Goal: Entertainment & Leisure: Consume media (video, audio)

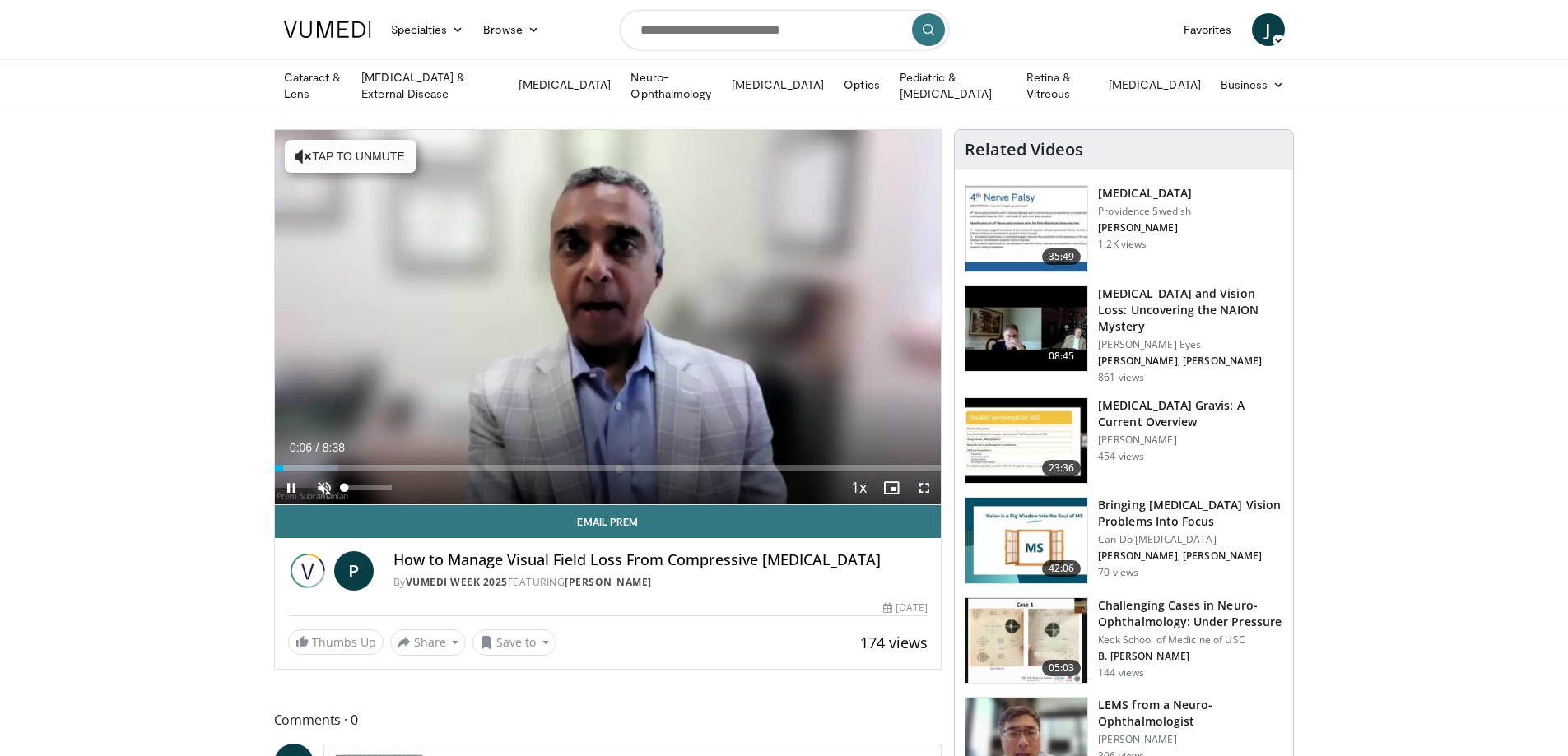
click at [327, 484] on span "Video Player" at bounding box center [325, 488] width 33 height 33
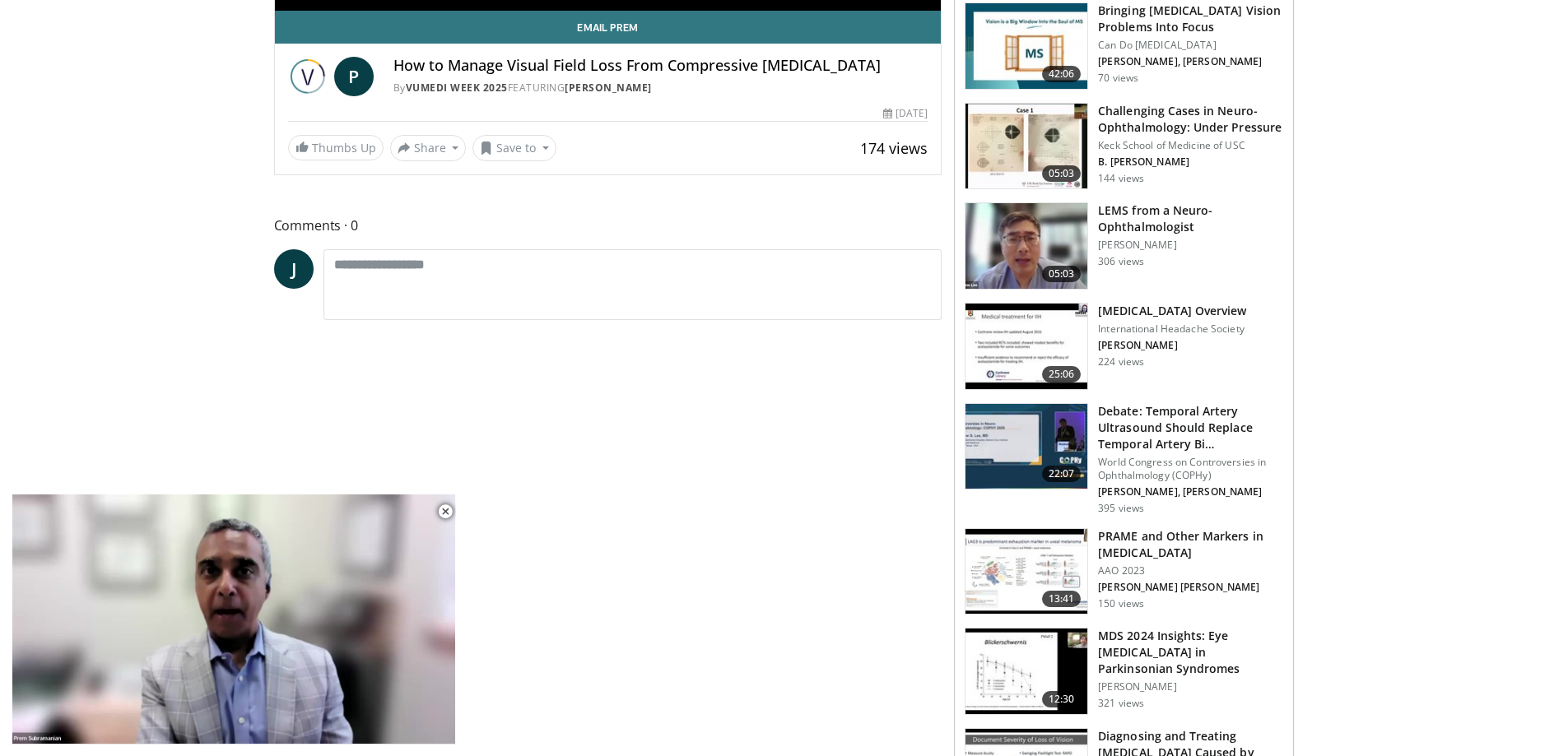
scroll to position [511, 0]
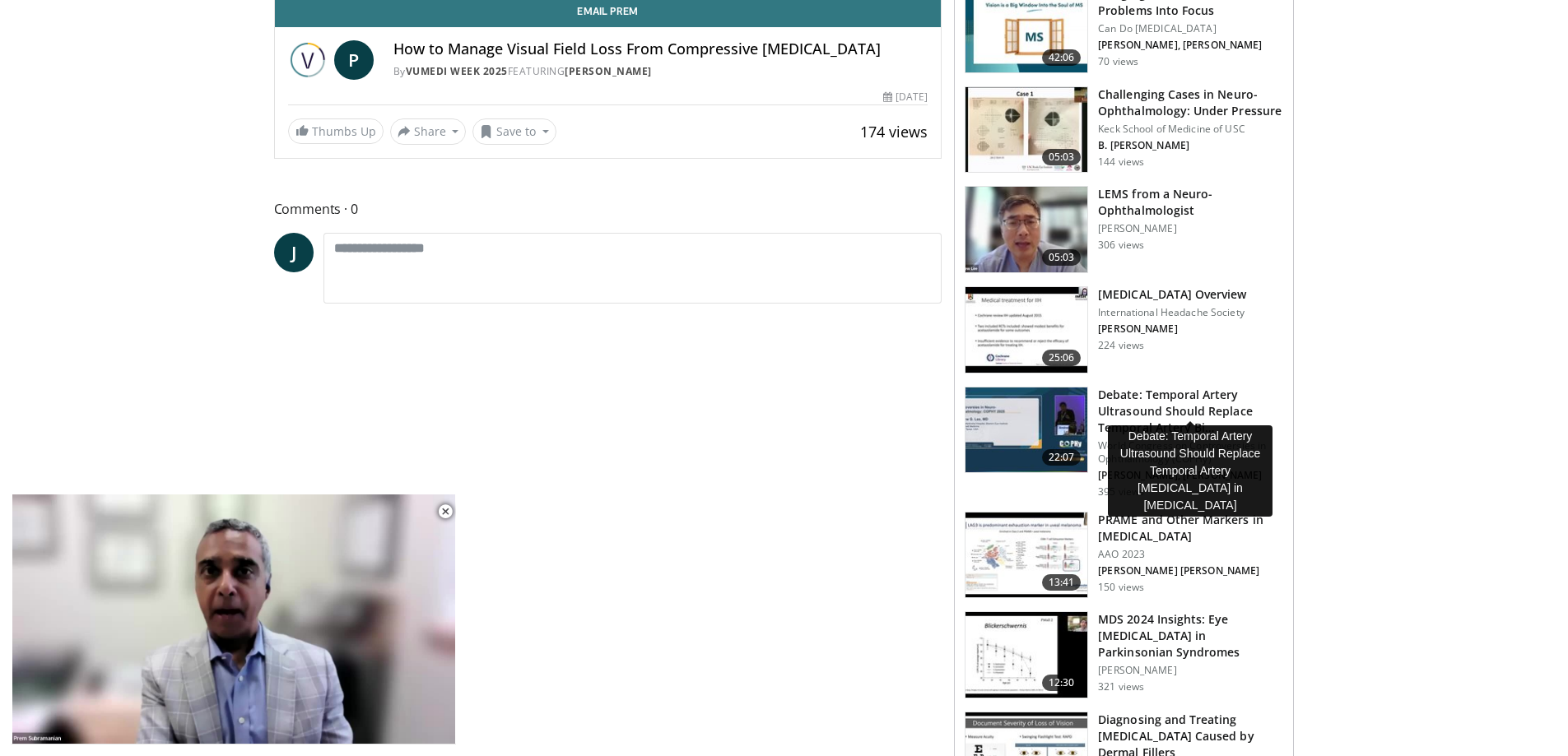
click at [1158, 398] on h3 "Debate: Temporal Artery Ultrasound Should Replace Temporal Artery Bi…" at bounding box center [1191, 411] width 185 height 49
